Goal: Information Seeking & Learning: Learn about a topic

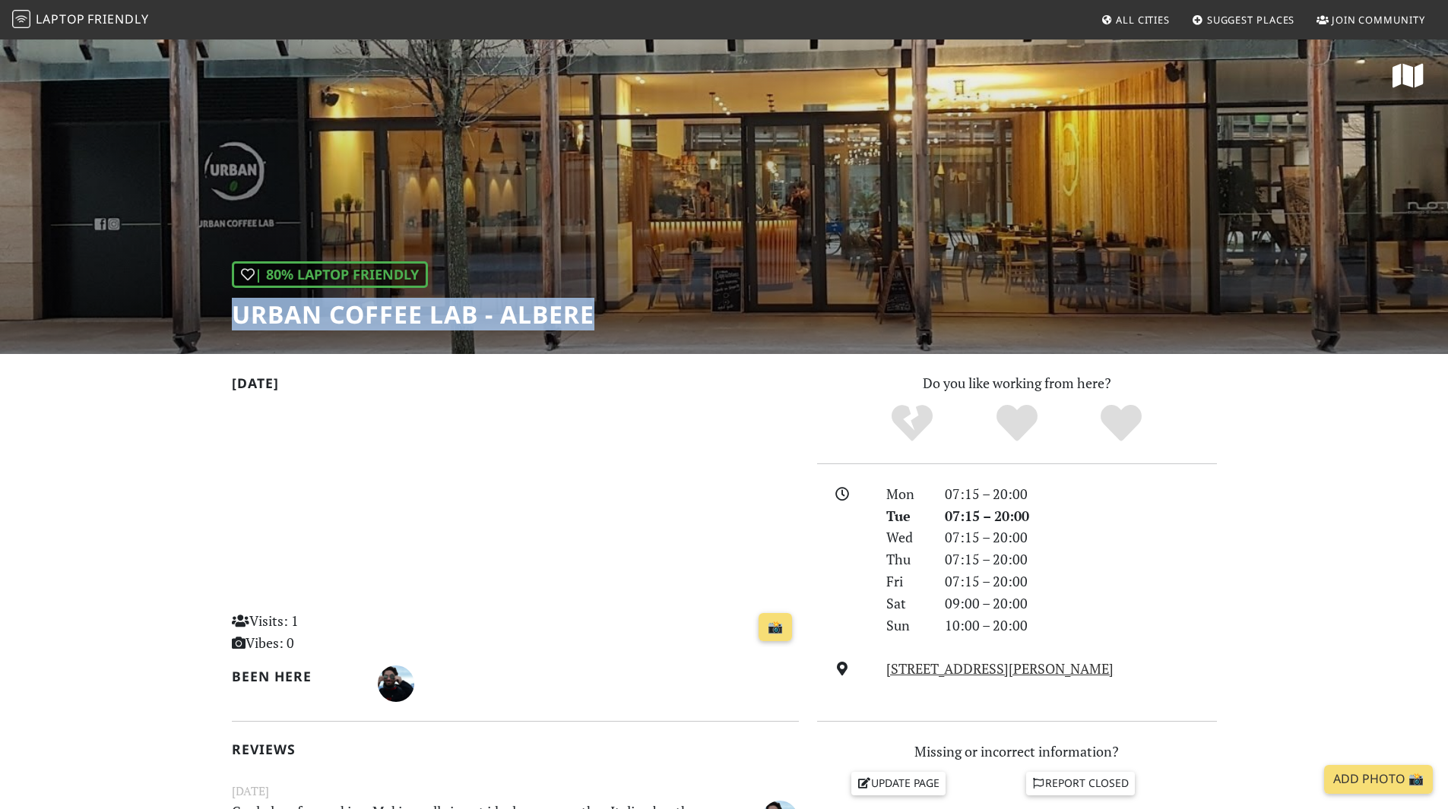
drag, startPoint x: 529, startPoint y: 325, endPoint x: 189, endPoint y: 331, distance: 339.8
click at [189, 331] on div "| 80% Laptop Friendly Urban Coffee Lab - Albere" at bounding box center [724, 196] width 1448 height 316
copy h1 "Urban Coffee Lab - Albere"
